Goal: Book appointment/travel/reservation

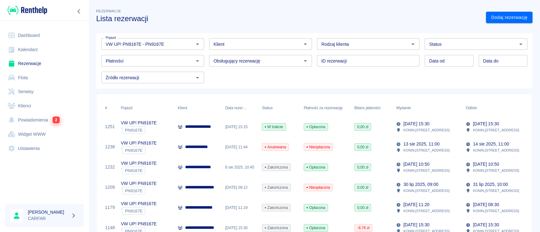
click at [39, 62] on link "Rezerwacje" at bounding box center [44, 64] width 79 height 14
click at [493, 13] on link "Dodaj rezerwację" at bounding box center [509, 18] width 46 height 12
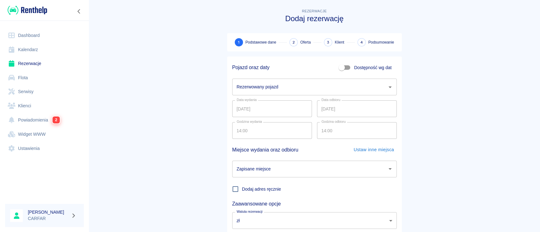
click at [258, 87] on input "Rezerwowany pojazd" at bounding box center [309, 87] width 149 height 11
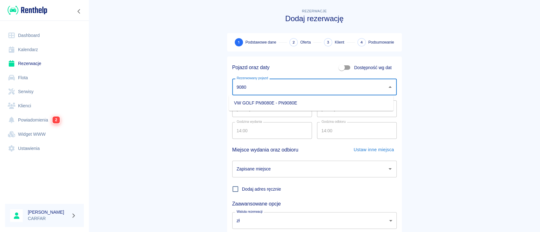
click at [266, 104] on li "VW GOLF PN9080E - PN9080E" at bounding box center [311, 103] width 164 height 10
type input "VW GOLF PN9080E - PN9080E"
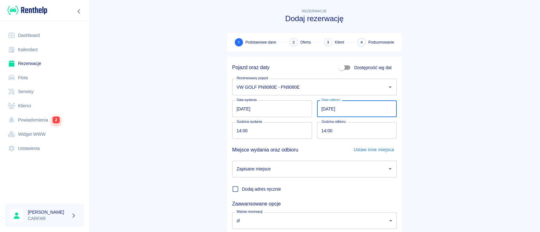
click at [319, 108] on input "[DATE]" at bounding box center [357, 109] width 80 height 17
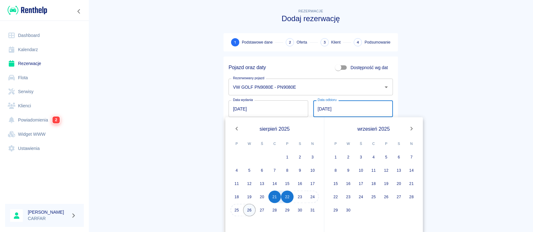
click at [249, 209] on button "26" at bounding box center [249, 210] width 13 height 13
type input "[DATE]"
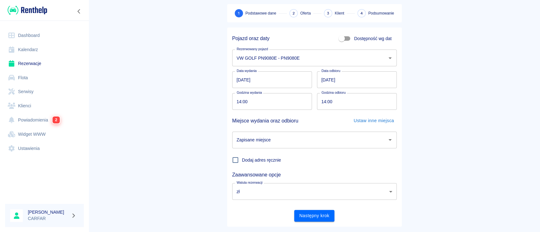
scroll to position [42, 0]
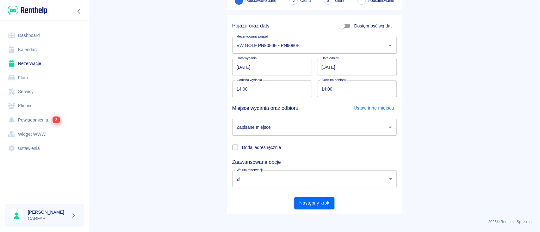
click at [294, 129] on input "Zapisane miejsce" at bounding box center [309, 127] width 149 height 11
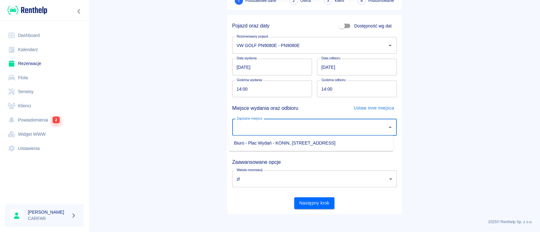
click at [294, 142] on li "Biuro - Plac Wydań - KONIN, [STREET_ADDRESS]" at bounding box center [311, 143] width 164 height 10
type input "Biuro - Plac Wydań - KONIN, [STREET_ADDRESS]"
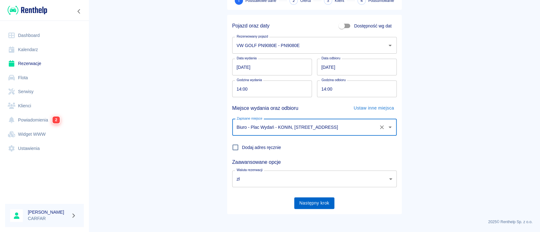
click at [311, 203] on button "Następny krok" at bounding box center [314, 204] width 40 height 12
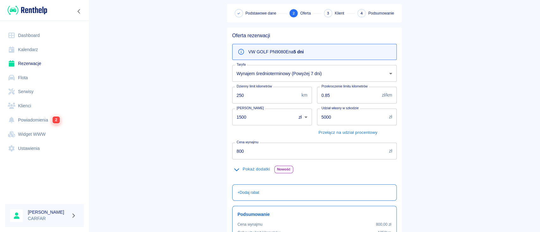
scroll to position [42, 0]
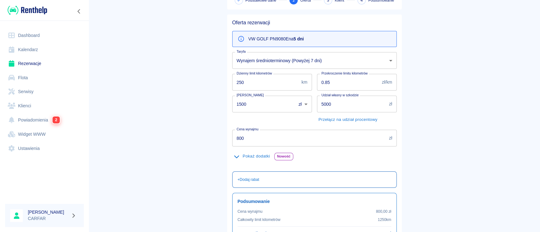
click at [248, 181] on p "+ Dodaj rabat" at bounding box center [249, 180] width 22 height 6
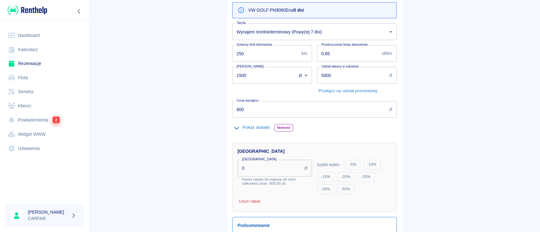
scroll to position [84, 0]
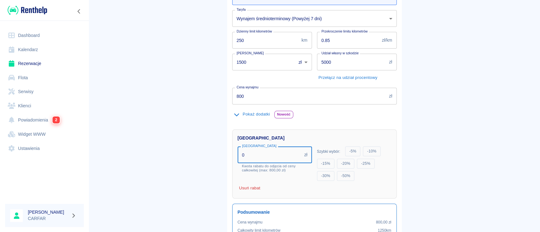
drag, startPoint x: 262, startPoint y: 157, endPoint x: 216, endPoint y: 153, distance: 46.4
click at [220, 153] on div "Rezerwacje Dodaj rezerwację Podstawowe dane 2 Oferta 3 Klient 4 Podsumowanie Of…" at bounding box center [315, 104] width 190 height 372
type input "150"
click at [238, 166] on div "Rabat 150 zł Rabat Kwota rabatu do odjęcia od ceny całkowitej (max: 800,00 zł)" at bounding box center [275, 160] width 74 height 26
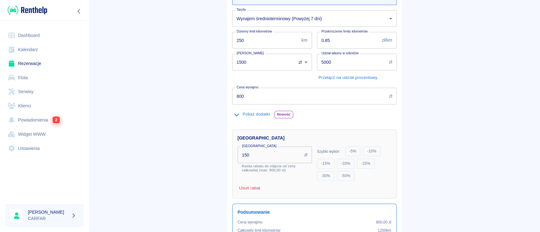
drag, startPoint x: 183, startPoint y: 161, endPoint x: 186, endPoint y: 157, distance: 5.1
click at [183, 161] on main "Rezerwacje Dodaj rezerwację Podstawowe dane 2 Oferta 3 Klient 4 Podsumowanie Of…" at bounding box center [314, 110] width 451 height 375
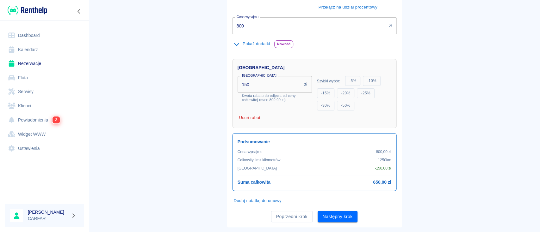
scroll to position [168, 0]
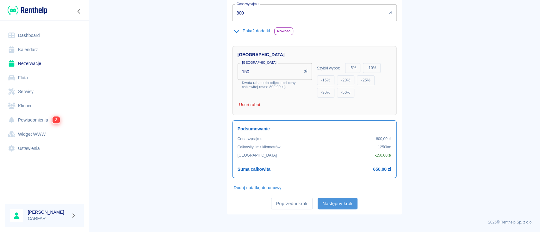
click at [344, 205] on button "Następny krok" at bounding box center [338, 204] width 40 height 12
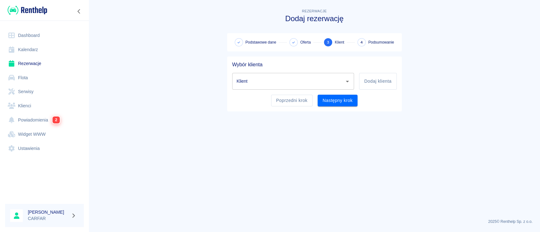
click at [317, 81] on input "Klient" at bounding box center [288, 81] width 107 height 11
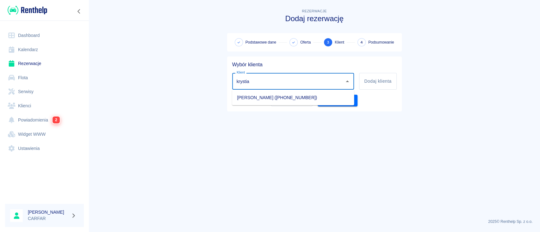
click at [310, 100] on li "[PERSON_NAME] ([PHONE_NUMBER])" at bounding box center [293, 97] width 122 height 10
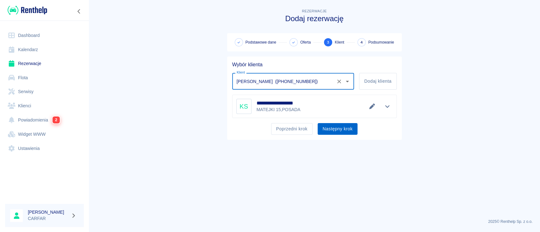
type input "[PERSON_NAME] ([PHONE_NUMBER])"
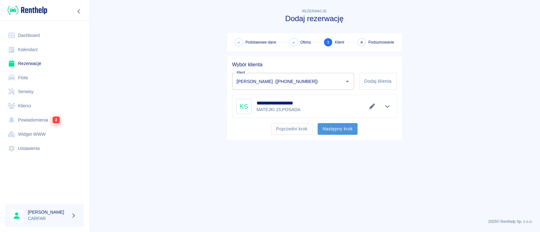
click at [340, 126] on button "Następny krok" at bounding box center [338, 129] width 40 height 12
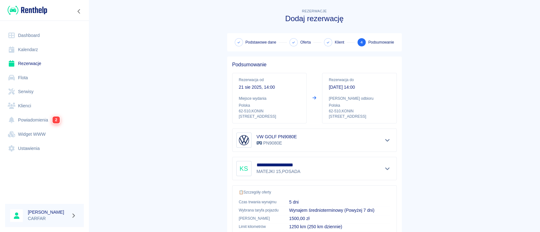
scroll to position [117, 0]
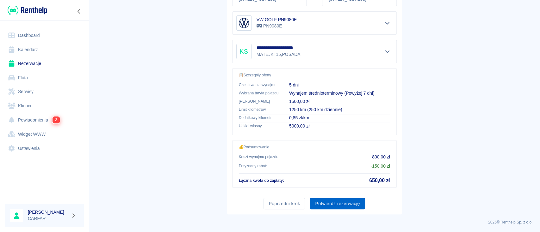
click at [344, 202] on button "Potwierdź rezerwację" at bounding box center [337, 204] width 55 height 12
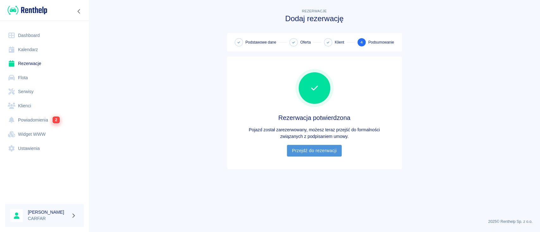
click at [334, 151] on link "Przejdź do rezerwacji" at bounding box center [314, 151] width 55 height 12
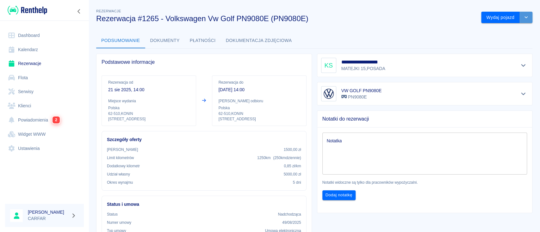
click at [523, 19] on icon "drop-down" at bounding box center [525, 17] width 5 height 4
click at [497, 42] on li "Anuluj rezerwację" at bounding box center [499, 41] width 53 height 10
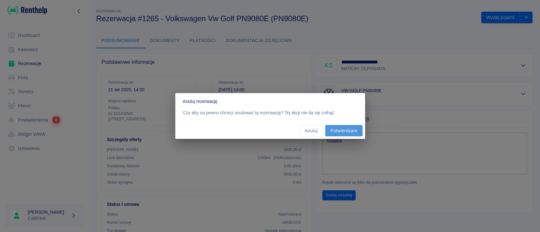
click at [347, 132] on button "Potwierdzam" at bounding box center [343, 131] width 37 height 12
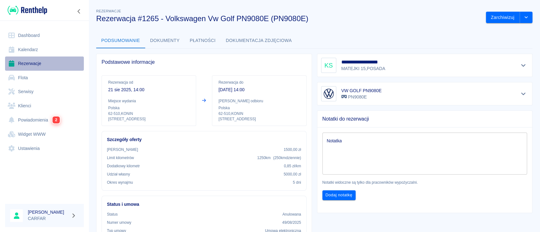
click at [24, 66] on link "Rezerwacje" at bounding box center [44, 64] width 79 height 14
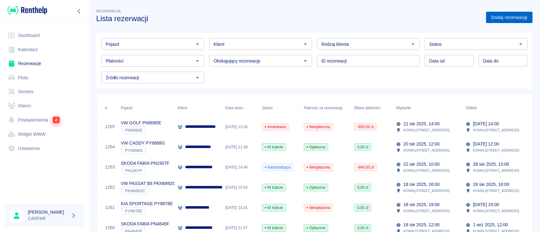
click at [489, 13] on link "Dodaj rezerwację" at bounding box center [509, 18] width 46 height 12
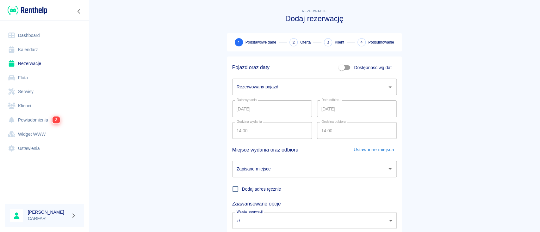
click at [284, 85] on input "Rezerwowany pojazd" at bounding box center [309, 87] width 149 height 11
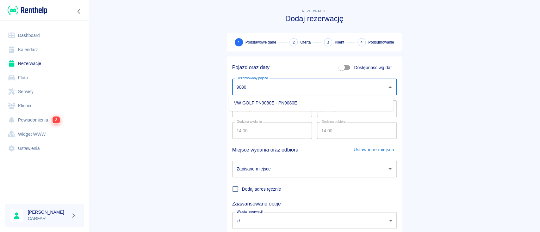
click at [304, 103] on li "VW GOLF PN9080E - PN9080E" at bounding box center [311, 103] width 164 height 10
type input "VW GOLF PN9080E - PN9080E"
click at [318, 110] on input "[DATE]" at bounding box center [357, 109] width 80 height 17
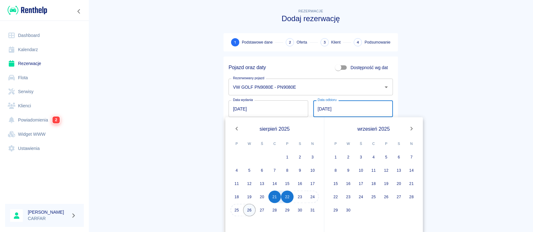
click at [251, 211] on button "26" at bounding box center [249, 210] width 13 height 13
type input "[DATE]"
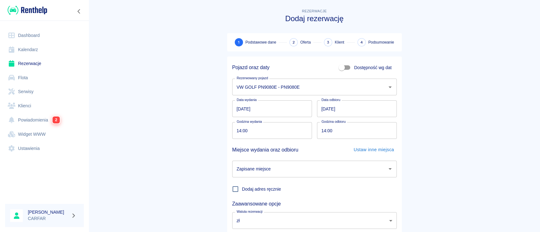
scroll to position [42, 0]
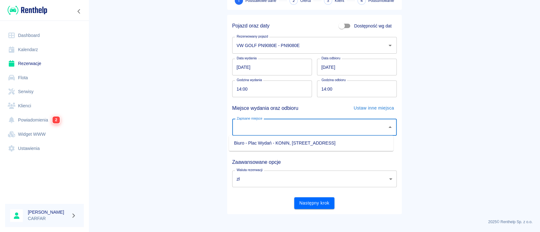
click at [314, 125] on input "Zapisane miejsce" at bounding box center [309, 127] width 149 height 11
click at [303, 145] on li "Biuro - Plac Wydań - KONIN, [STREET_ADDRESS]" at bounding box center [311, 143] width 164 height 10
type input "Biuro - Plac Wydań - KONIN, [STREET_ADDRESS]"
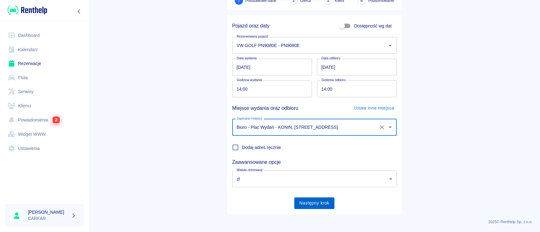
click at [308, 199] on button "Następny krok" at bounding box center [314, 204] width 40 height 12
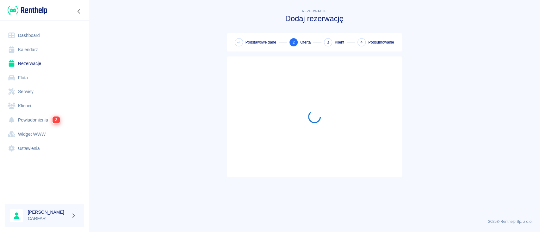
scroll to position [0, 0]
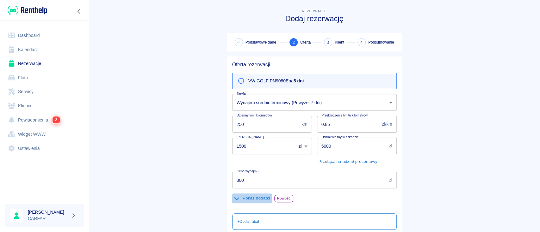
click at [261, 199] on button "Pokaż dodatki" at bounding box center [252, 199] width 40 height 10
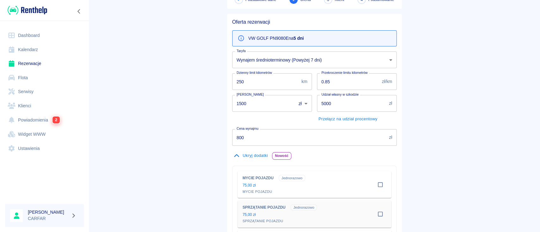
scroll to position [84, 0]
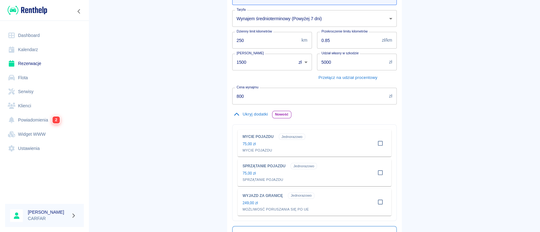
click at [259, 113] on button "Ukryj dodatki" at bounding box center [250, 115] width 37 height 10
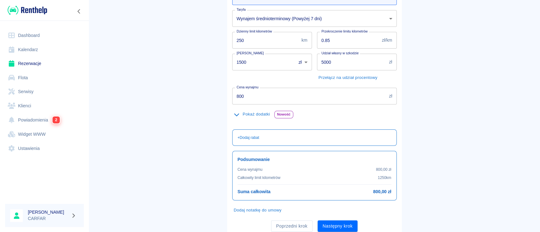
click at [236, 62] on input "1500" at bounding box center [261, 62] width 59 height 17
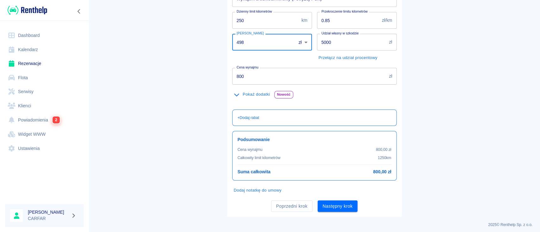
scroll to position [107, 0]
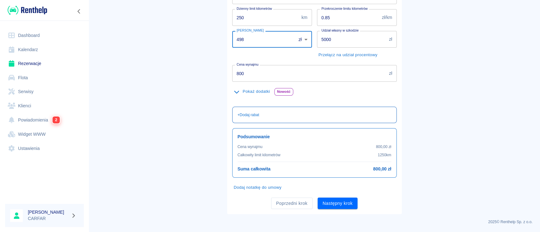
type input "498"
click at [246, 115] on p "+ Dodaj rabat" at bounding box center [249, 115] width 22 height 6
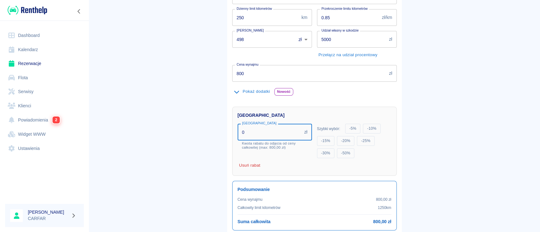
drag, startPoint x: 256, startPoint y: 136, endPoint x: 162, endPoint y: 140, distance: 93.4
click at [163, 140] on main "Rezerwacje Dodaj rezerwację Podstawowe dane 2 Oferta 3 Klient 4 Podsumowanie Of…" at bounding box center [314, 84] width 451 height 367
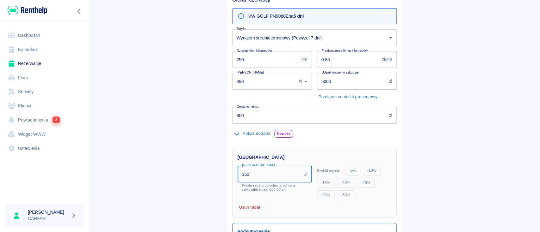
type input "150"
click at [162, 140] on main "Rezerwacje Dodaj rezerwację Podstawowe dane 2 Oferta 3 Klient 4 Podsumowanie Of…" at bounding box center [314, 130] width 451 height 375
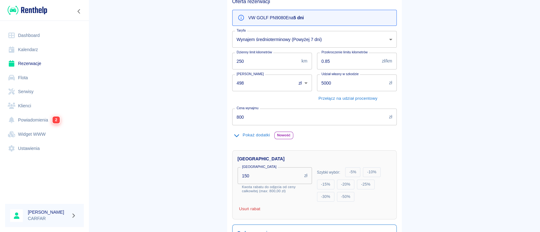
scroll to position [0, 0]
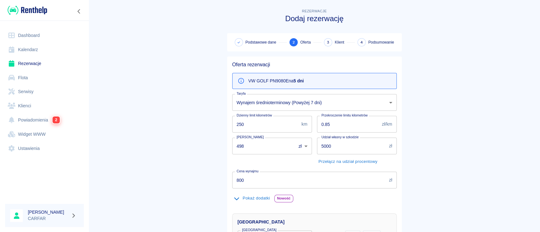
click at [296, 101] on body "Używamy plików Cookies, by zapewnić Ci najlepsze możliwe doświadczenie. Aby dow…" at bounding box center [270, 116] width 540 height 232
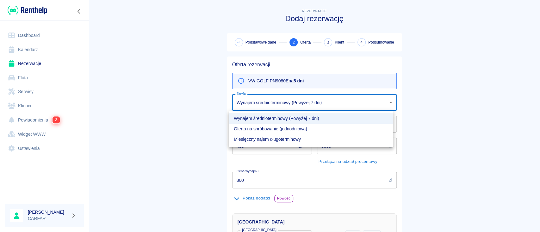
drag, startPoint x: 160, startPoint y: 105, endPoint x: 165, endPoint y: 105, distance: 4.4
click at [160, 105] on div at bounding box center [270, 116] width 540 height 232
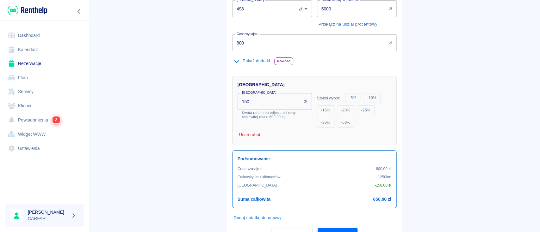
scroll to position [168, 0]
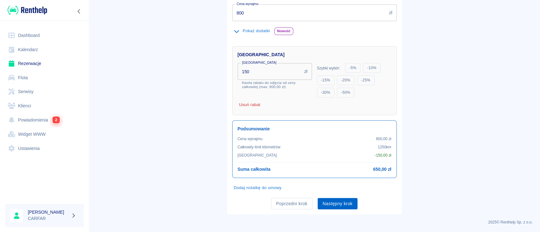
click at [339, 207] on button "Następny krok" at bounding box center [338, 204] width 40 height 12
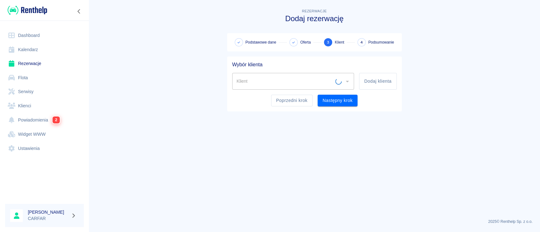
scroll to position [0, 0]
click at [309, 82] on input "Klient" at bounding box center [288, 81] width 107 height 11
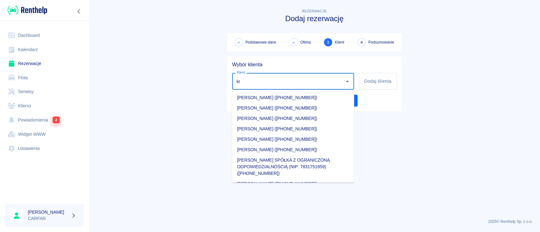
click at [306, 118] on li "[PERSON_NAME] ([PHONE_NUMBER])" at bounding box center [293, 118] width 122 height 10
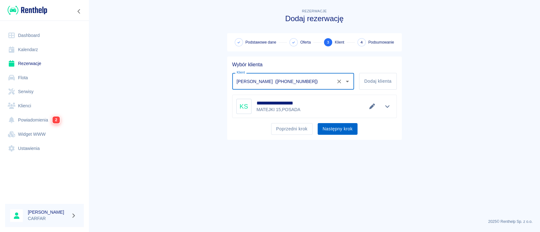
type input "[PERSON_NAME] ([PHONE_NUMBER])"
click at [335, 127] on button "Następny krok" at bounding box center [338, 129] width 40 height 12
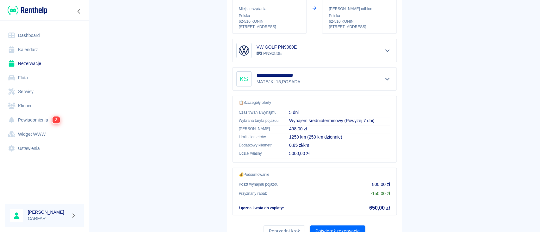
scroll to position [117, 0]
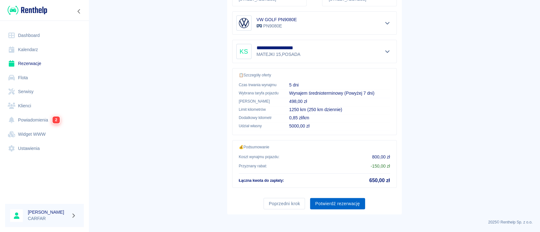
click at [336, 200] on button "Potwierdź rezerwację" at bounding box center [337, 204] width 55 height 12
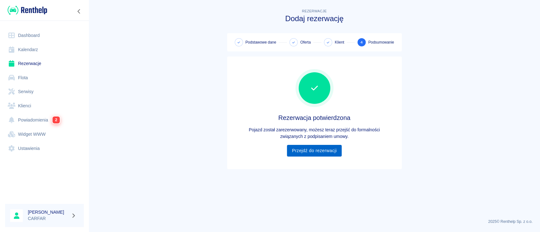
click at [325, 153] on link "Przejdź do rezerwacji" at bounding box center [314, 151] width 55 height 12
